Goal: Register for event/course

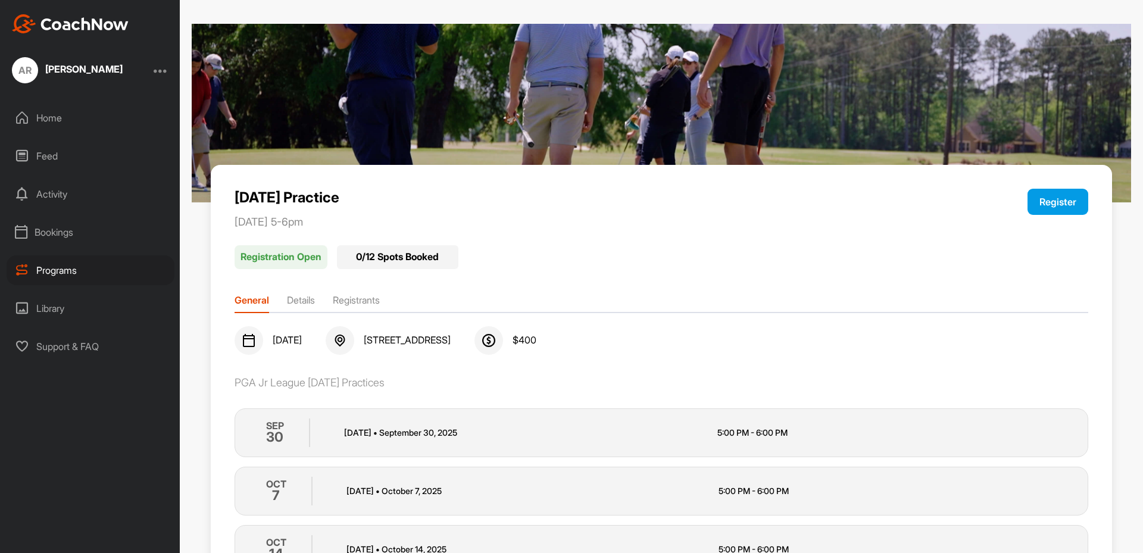
click at [1049, 193] on button "Register" at bounding box center [1057, 202] width 61 height 26
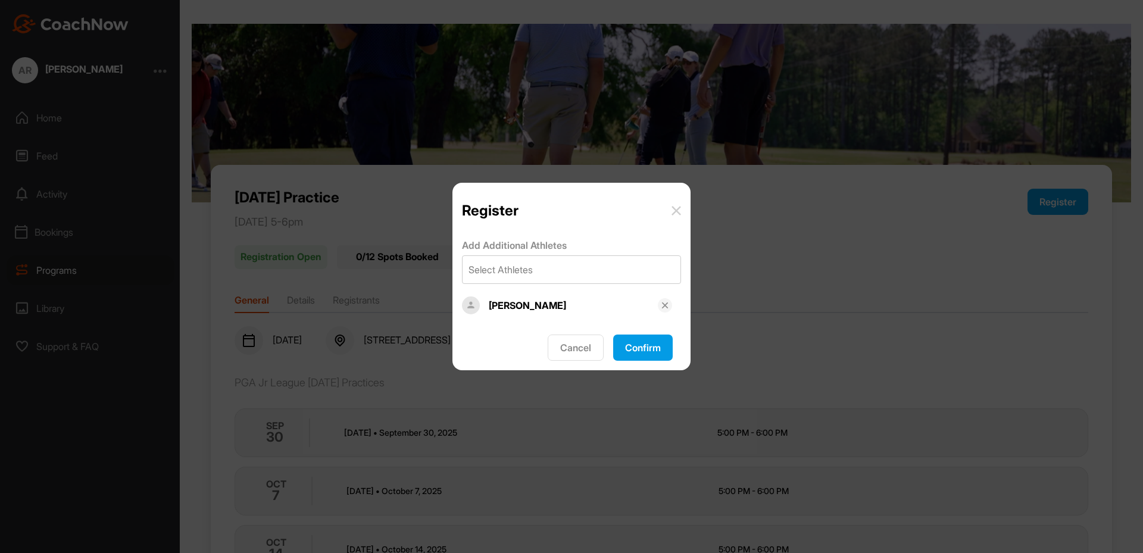
click at [548, 307] on div "[PERSON_NAME]" at bounding box center [573, 305] width 169 height 14
click at [635, 338] on button "Confirm" at bounding box center [643, 348] width 60 height 26
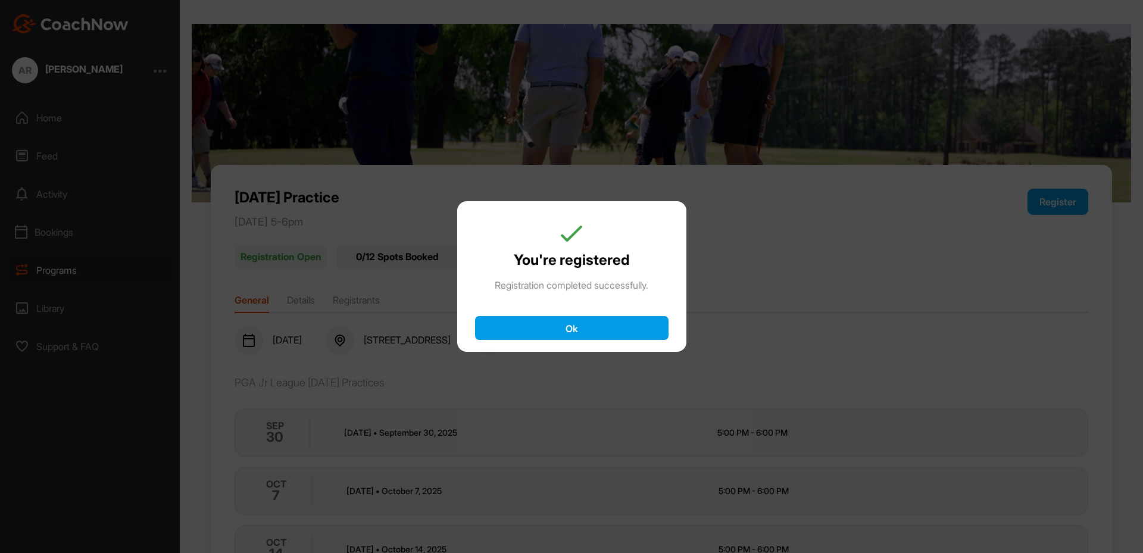
click at [617, 323] on button "Ok" at bounding box center [571, 328] width 193 height 24
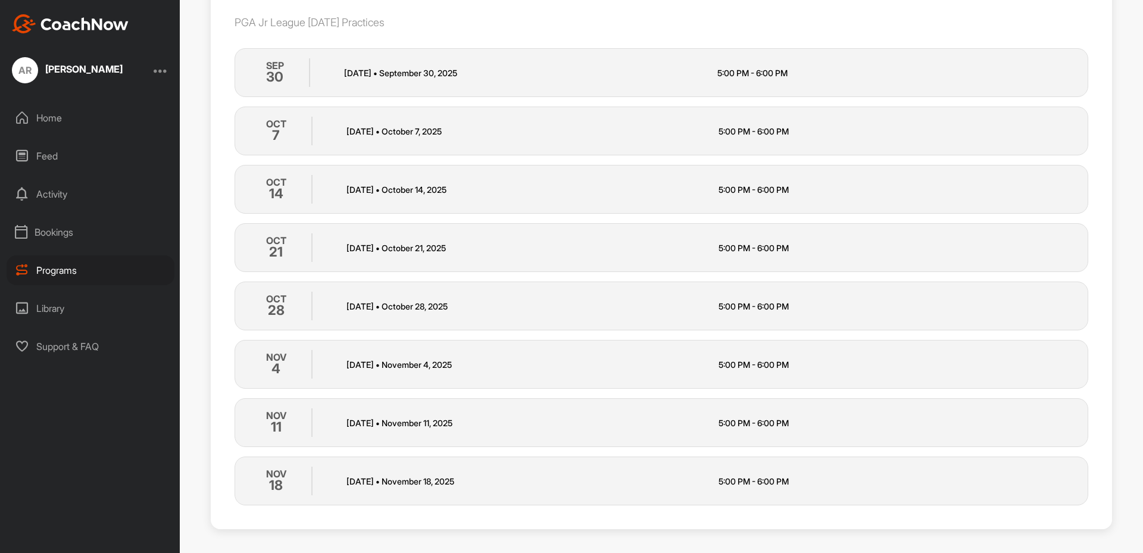
scroll to position [374, 0]
